Goal: Transaction & Acquisition: Download file/media

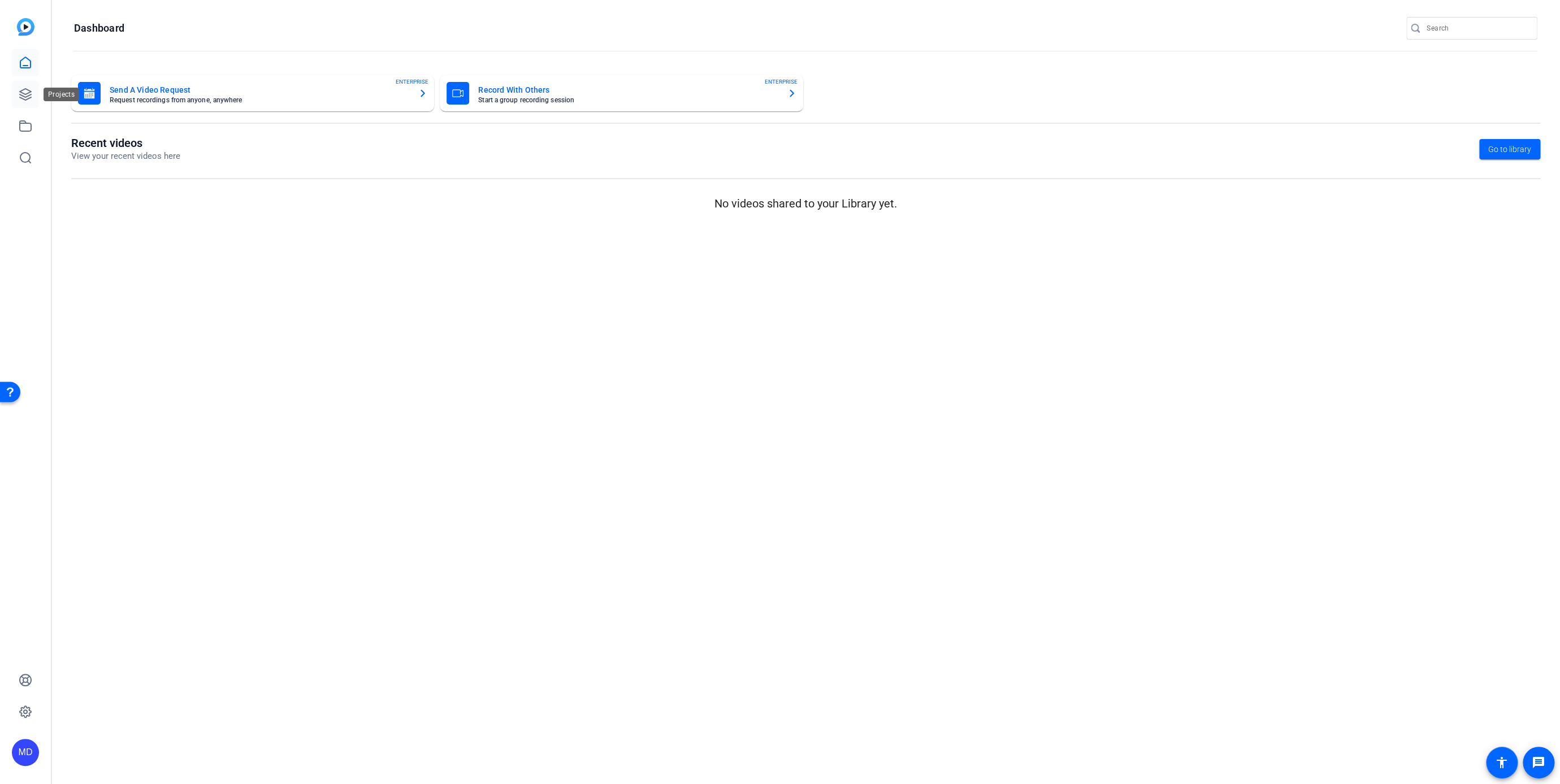
click at [31, 92] on icon at bounding box center [25, 94] width 14 height 14
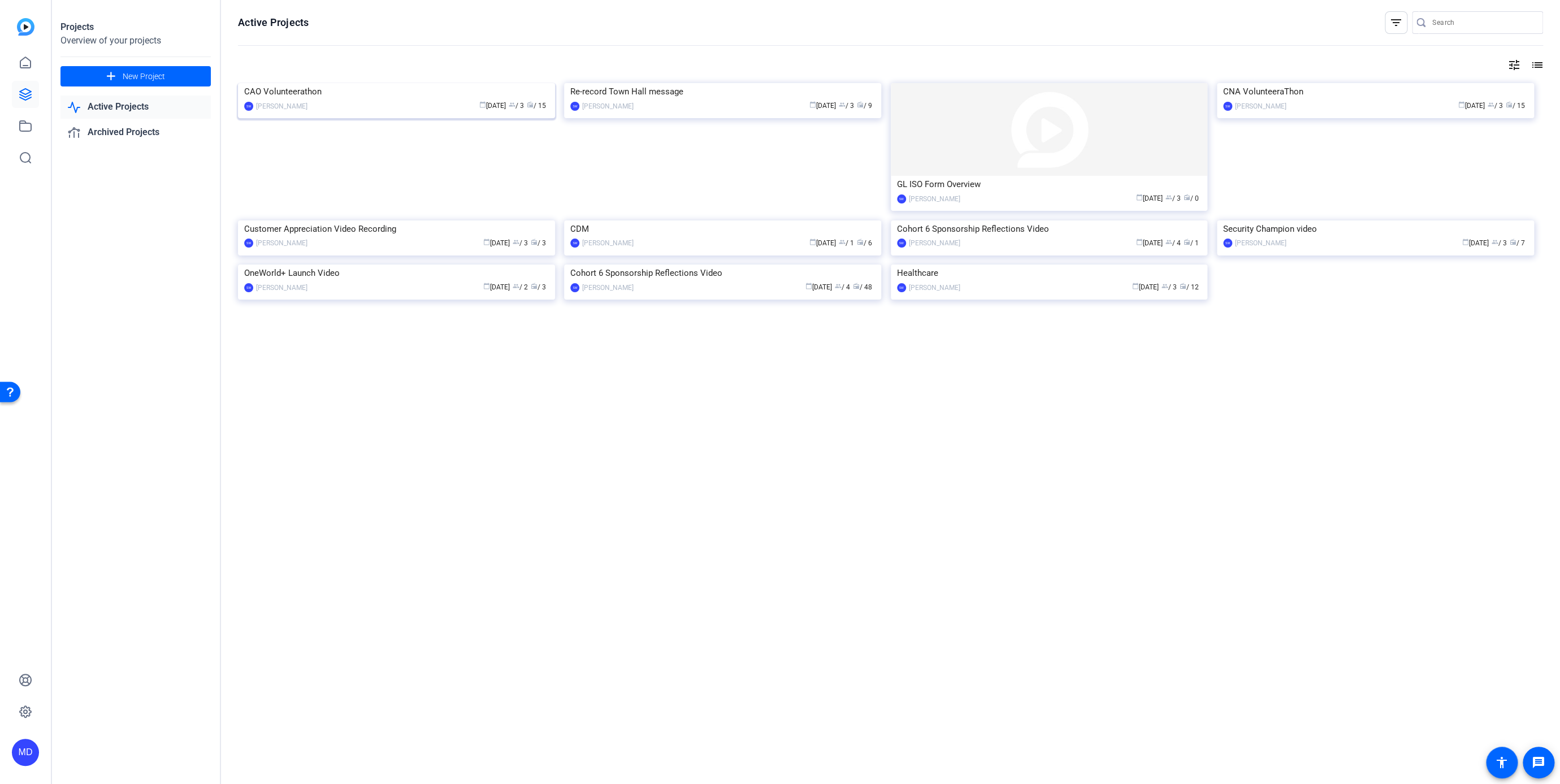
click at [348, 83] on img at bounding box center [397, 83] width 317 height 0
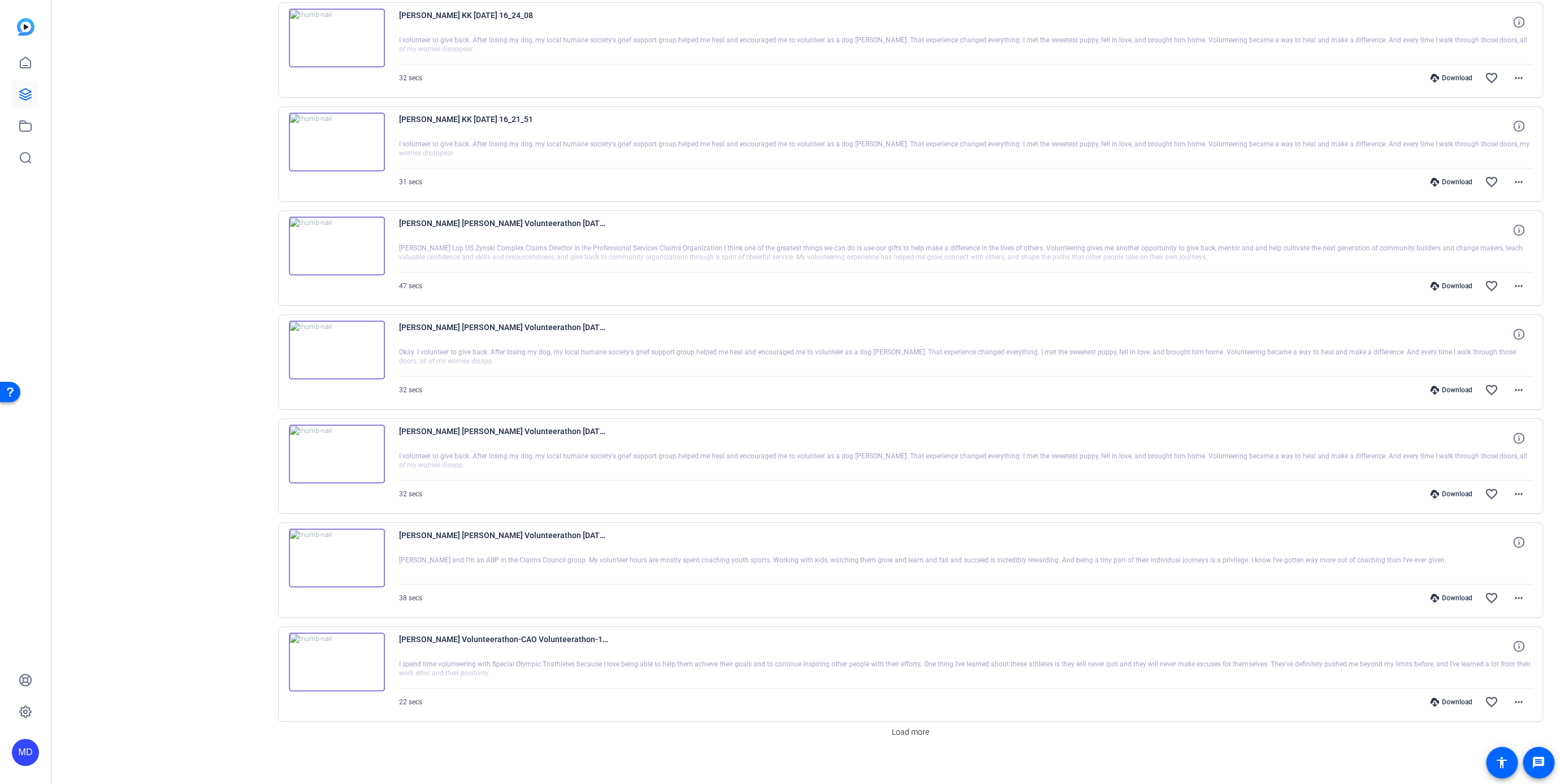
scroll to position [461, 0]
click at [916, 723] on span "Load more" at bounding box center [911, 729] width 37 height 12
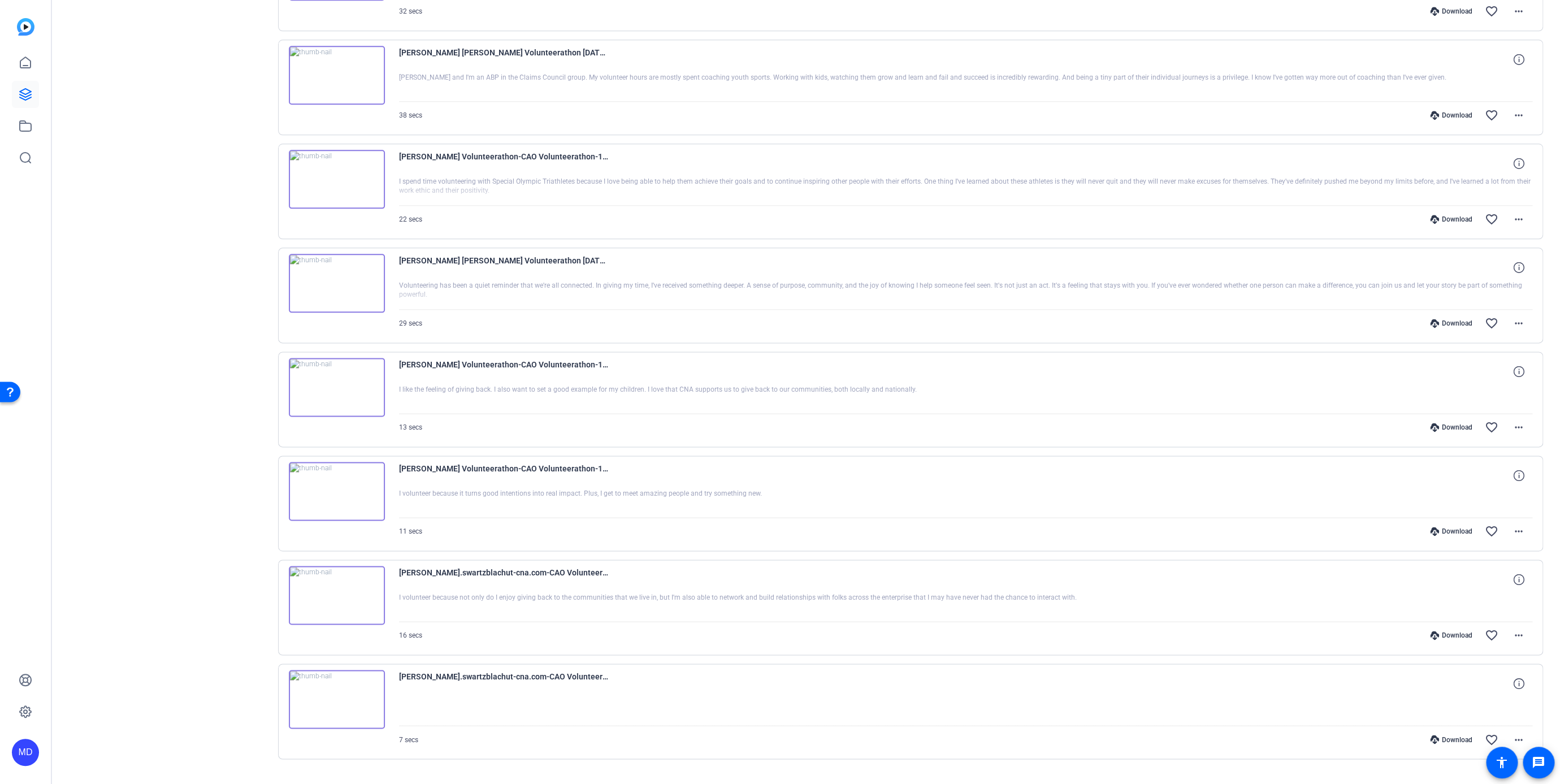
scroll to position [958, 0]
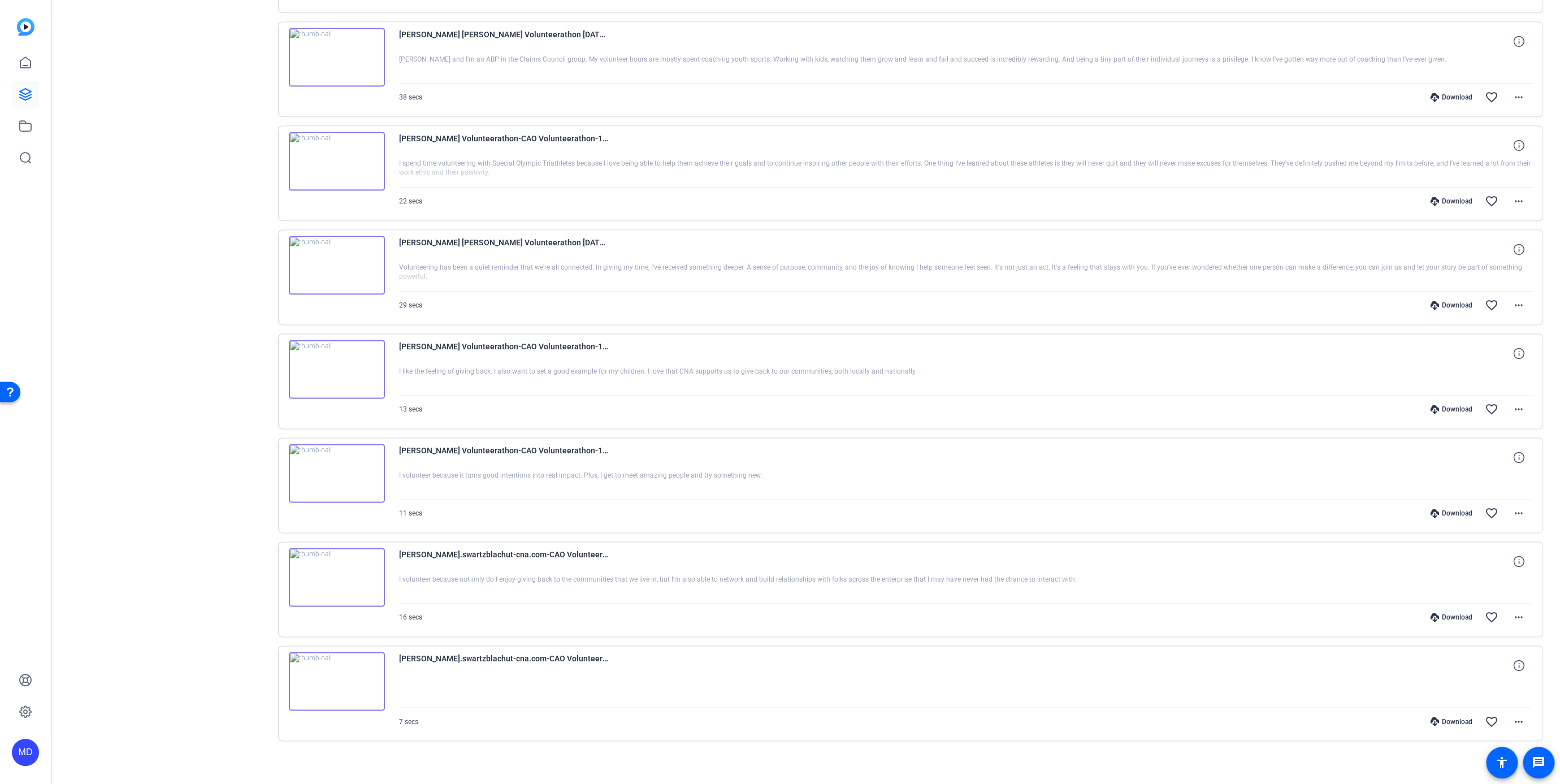
click at [334, 366] on img at bounding box center [336, 368] width 96 height 59
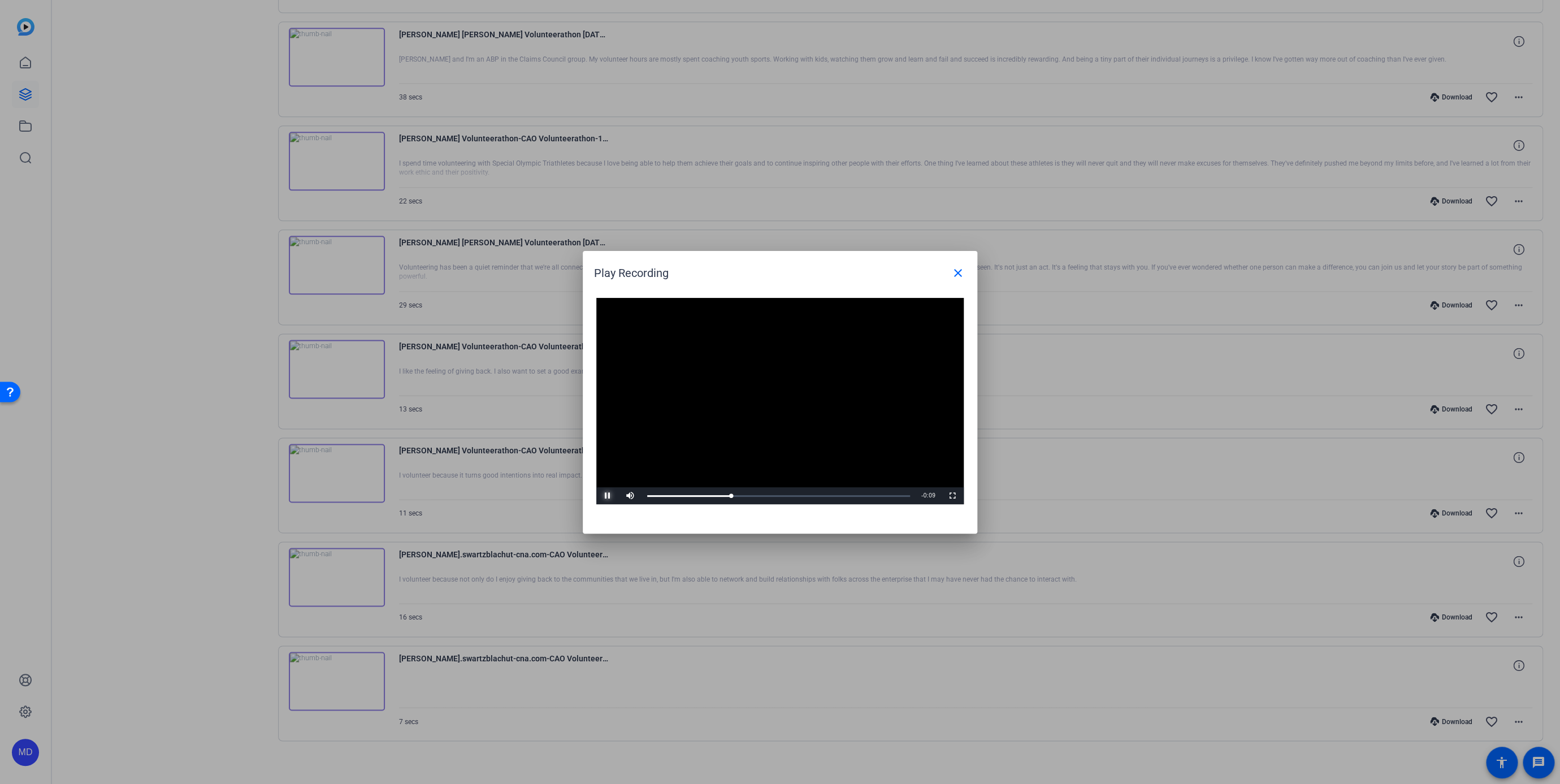
click at [603, 495] on span "Video Player" at bounding box center [607, 495] width 23 height 0
drag, startPoint x: 731, startPoint y: 496, endPoint x: 632, endPoint y: 514, distance: 100.6
click at [632, 514] on div "Video Player is loading. Play Video Play Mute Current Time 0:00 / Duration 0:13…" at bounding box center [780, 409] width 394 height 247
click at [606, 495] on span "Video Player" at bounding box center [607, 495] width 23 height 0
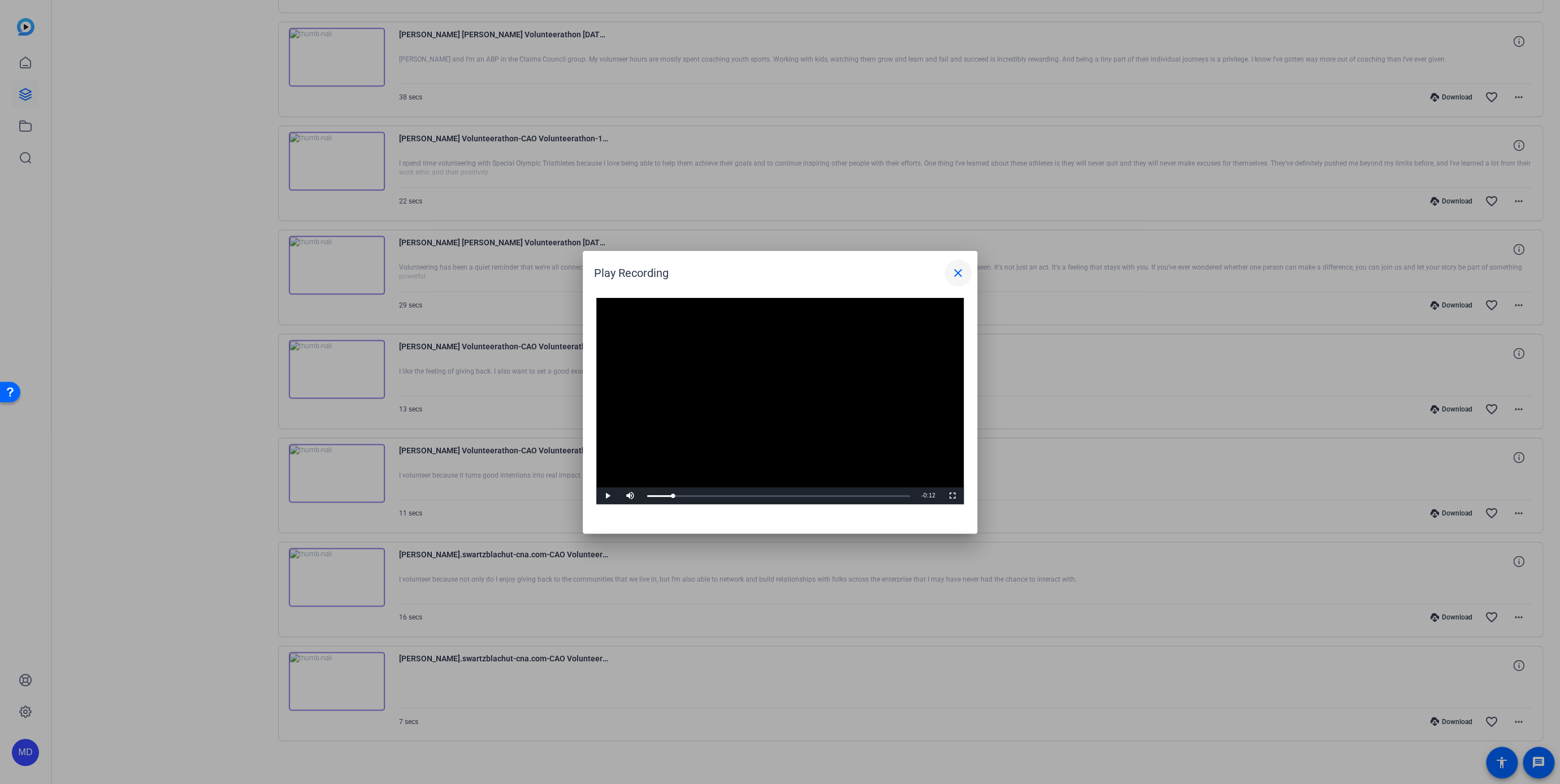
click at [952, 273] on mat-icon "close" at bounding box center [958, 273] width 14 height 14
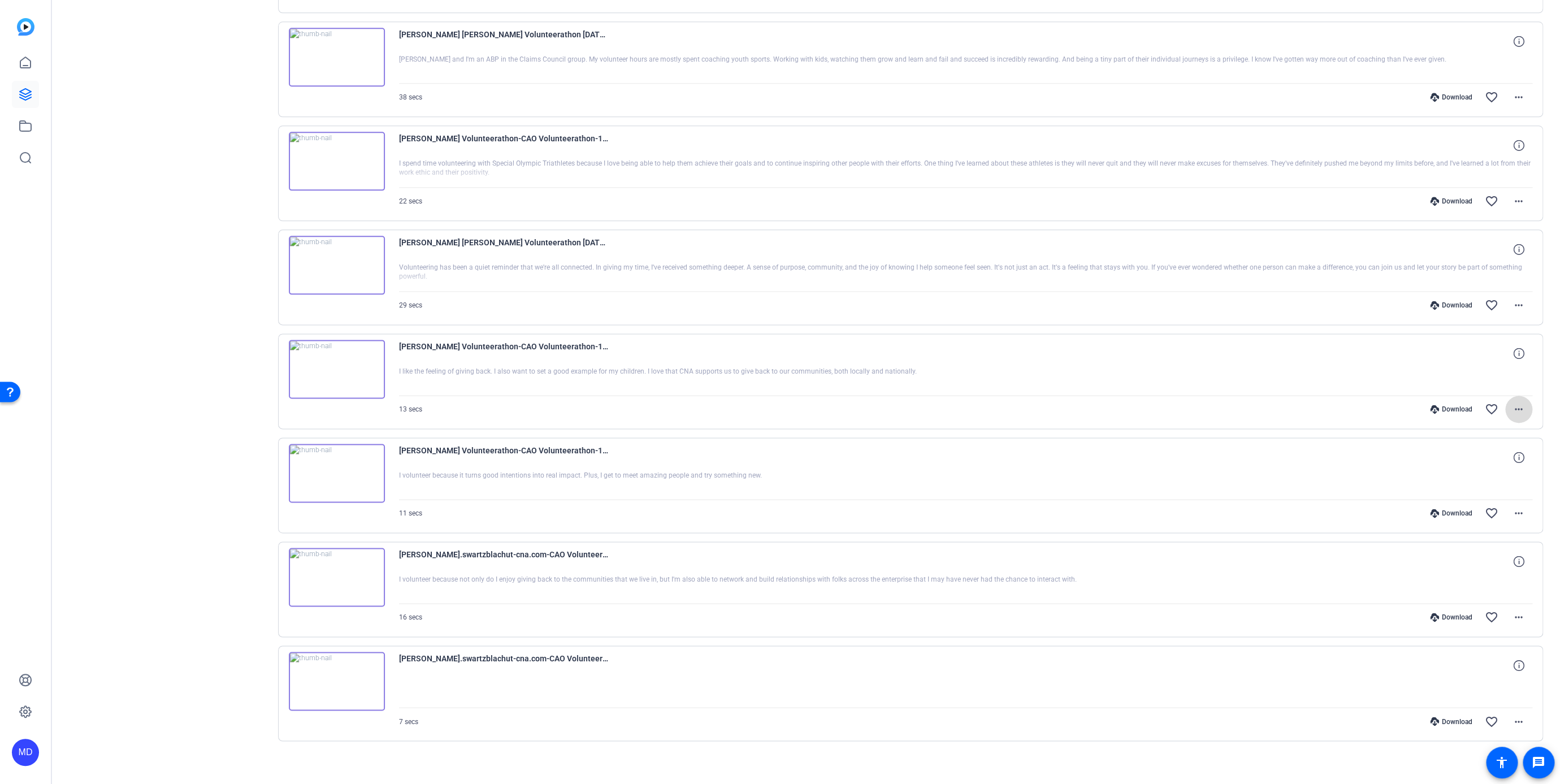
click at [1513, 402] on mat-icon "more_horiz" at bounding box center [1519, 408] width 14 height 14
click at [1472, 423] on span "Download Original" at bounding box center [1484, 426] width 68 height 14
